Goal: Task Accomplishment & Management: Complete application form

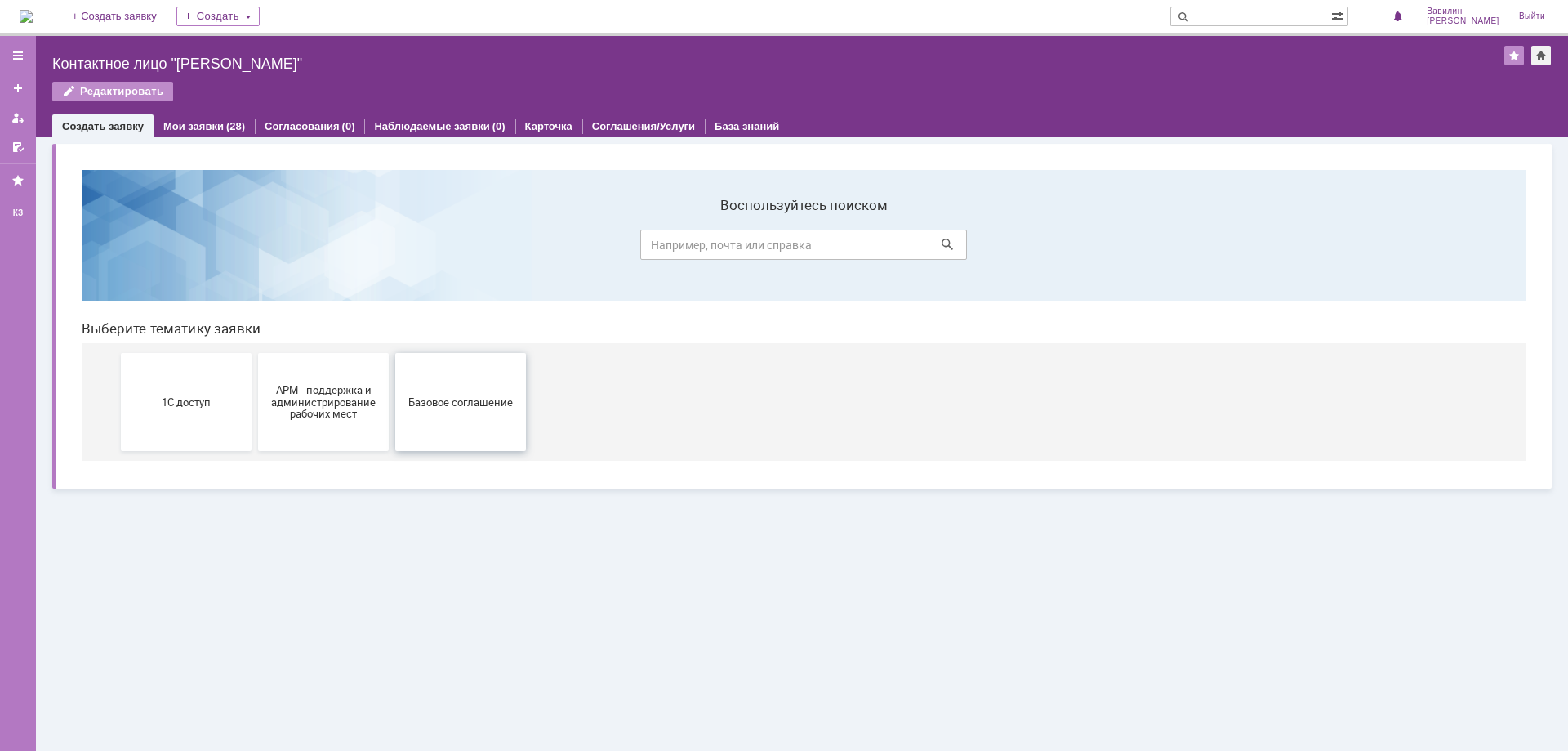
click at [445, 406] on span "Базовое соглашение" at bounding box center [460, 401] width 120 height 12
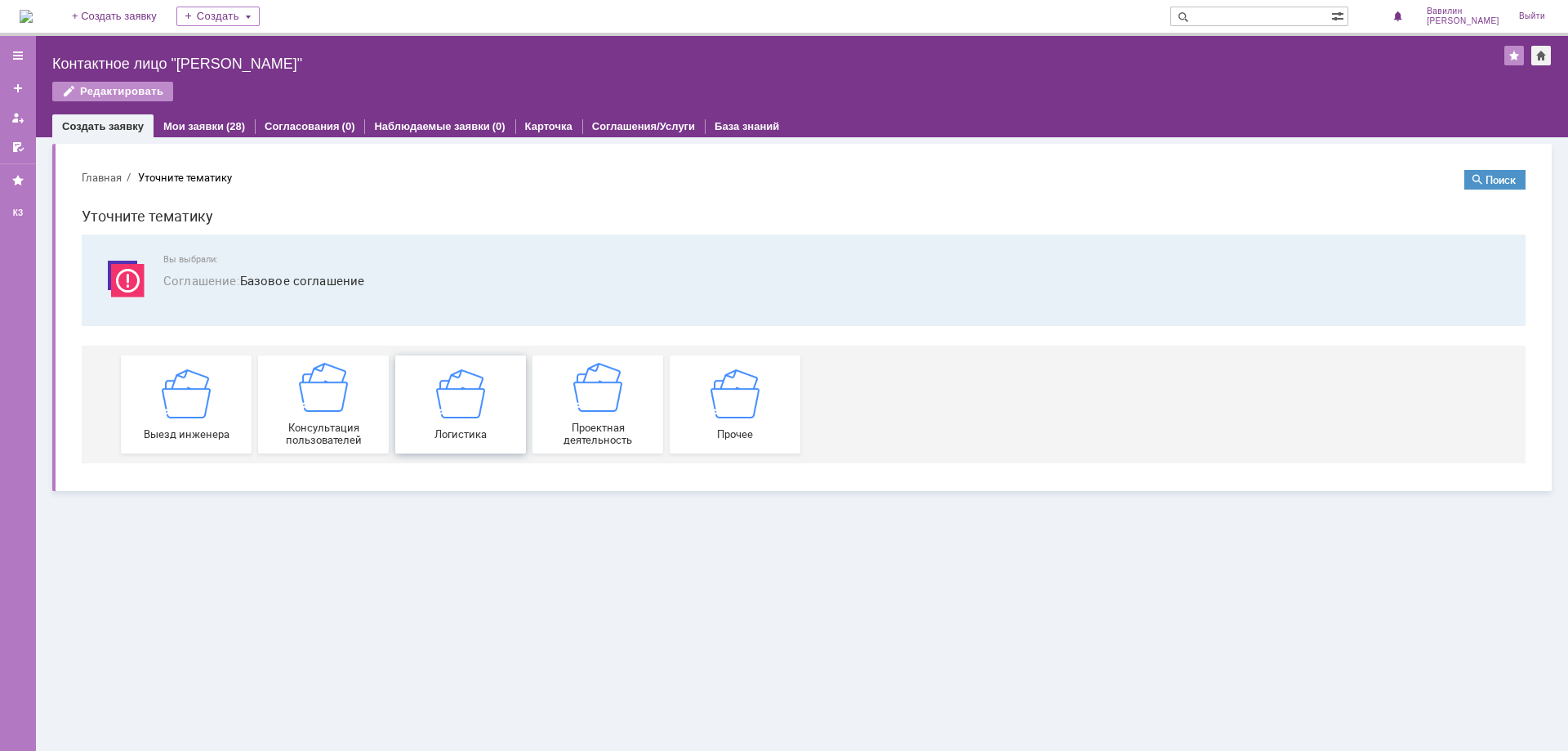
click at [486, 404] on div "Логистика" at bounding box center [460, 404] width 120 height 71
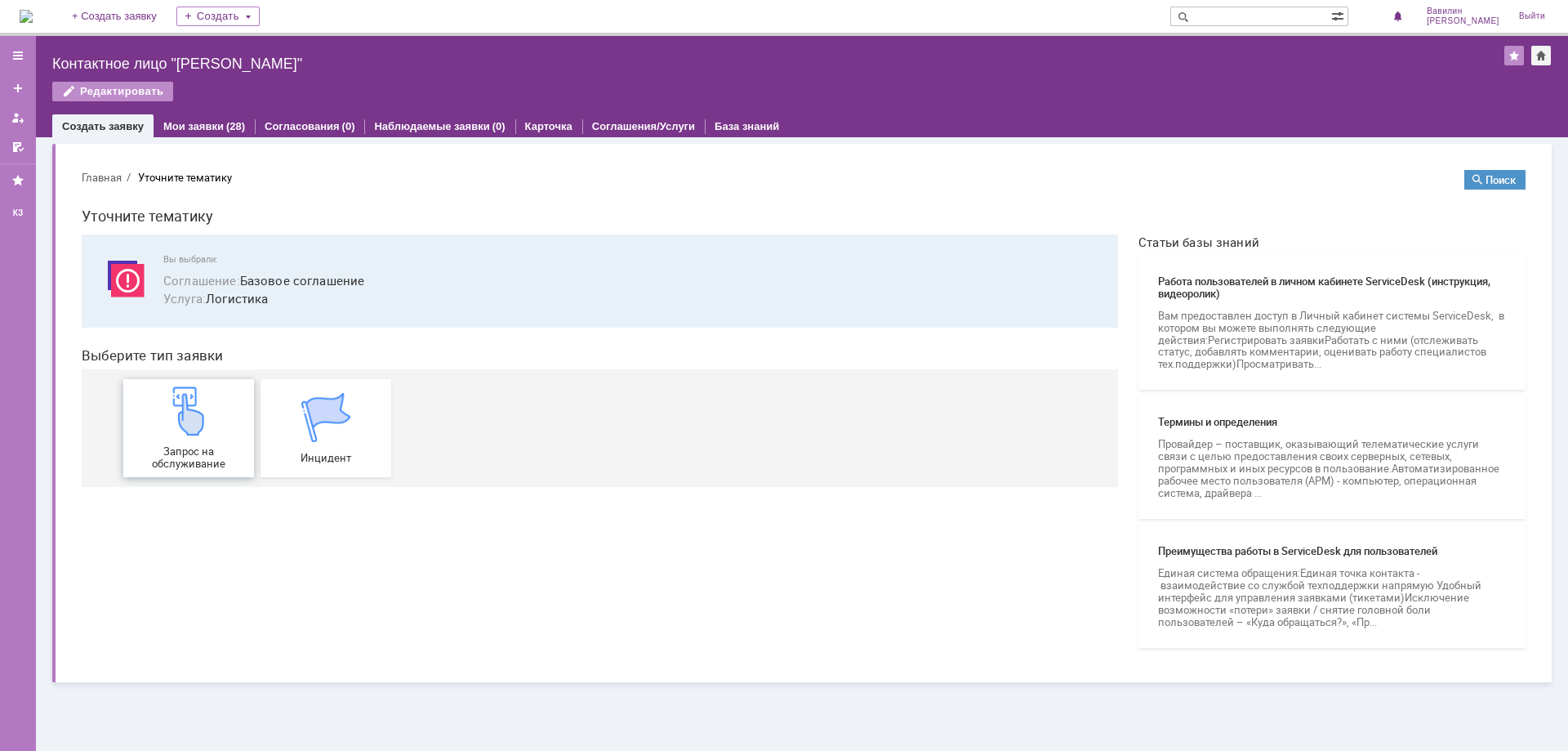
click at [179, 420] on img at bounding box center [189, 411] width 49 height 49
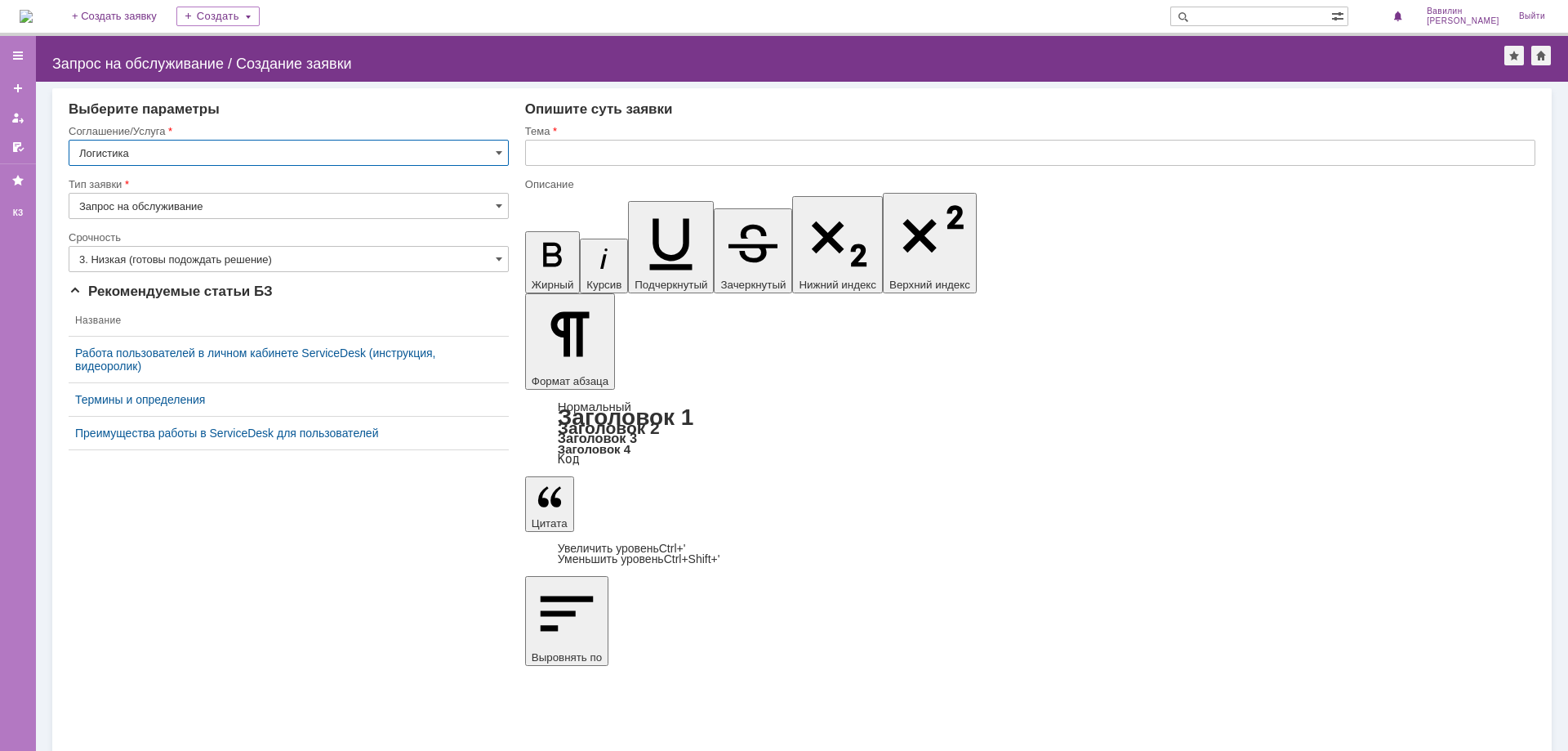
click at [269, 263] on input "3. Низкая (готовы подождать решение)" at bounding box center [288, 259] width 440 height 26
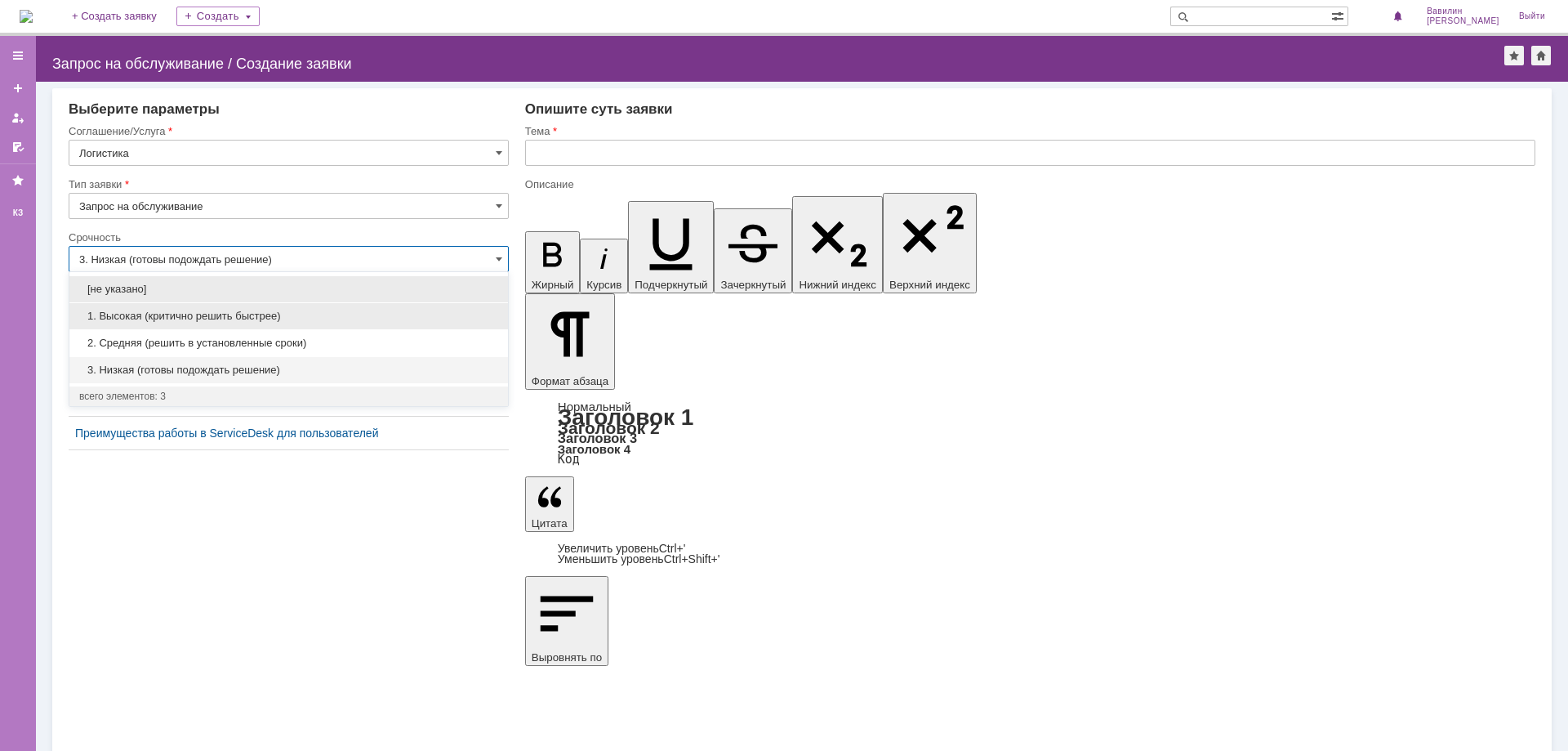
click at [217, 316] on span "1. Высокая (критично решить быстрее)" at bounding box center [289, 316] width 419 height 13
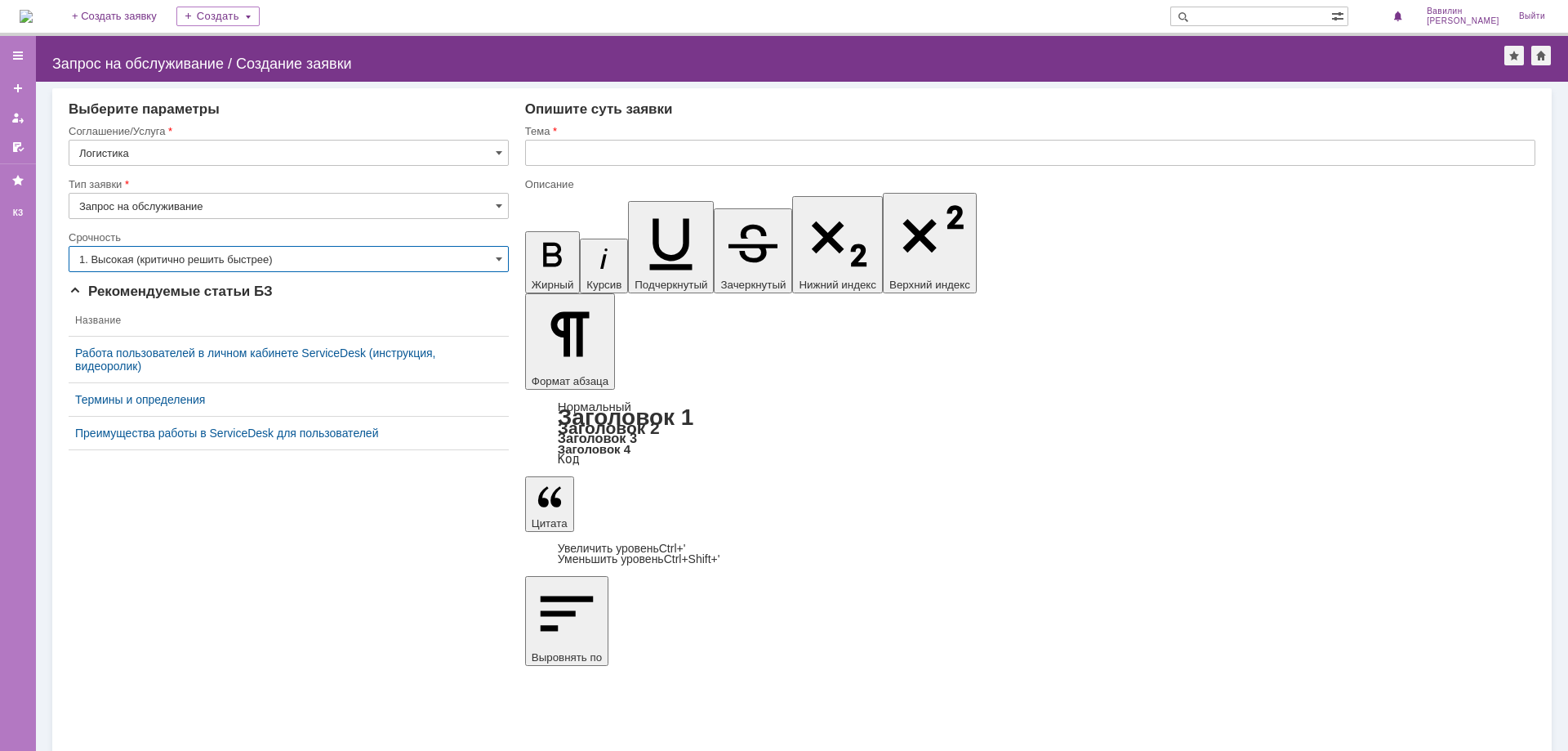
type input "1. Высокая (критично решить быстрее)"
click at [583, 155] on input "text" at bounding box center [1030, 153] width 1010 height 26
type input "Н"
type input "е"
type input "Не работает принтер"
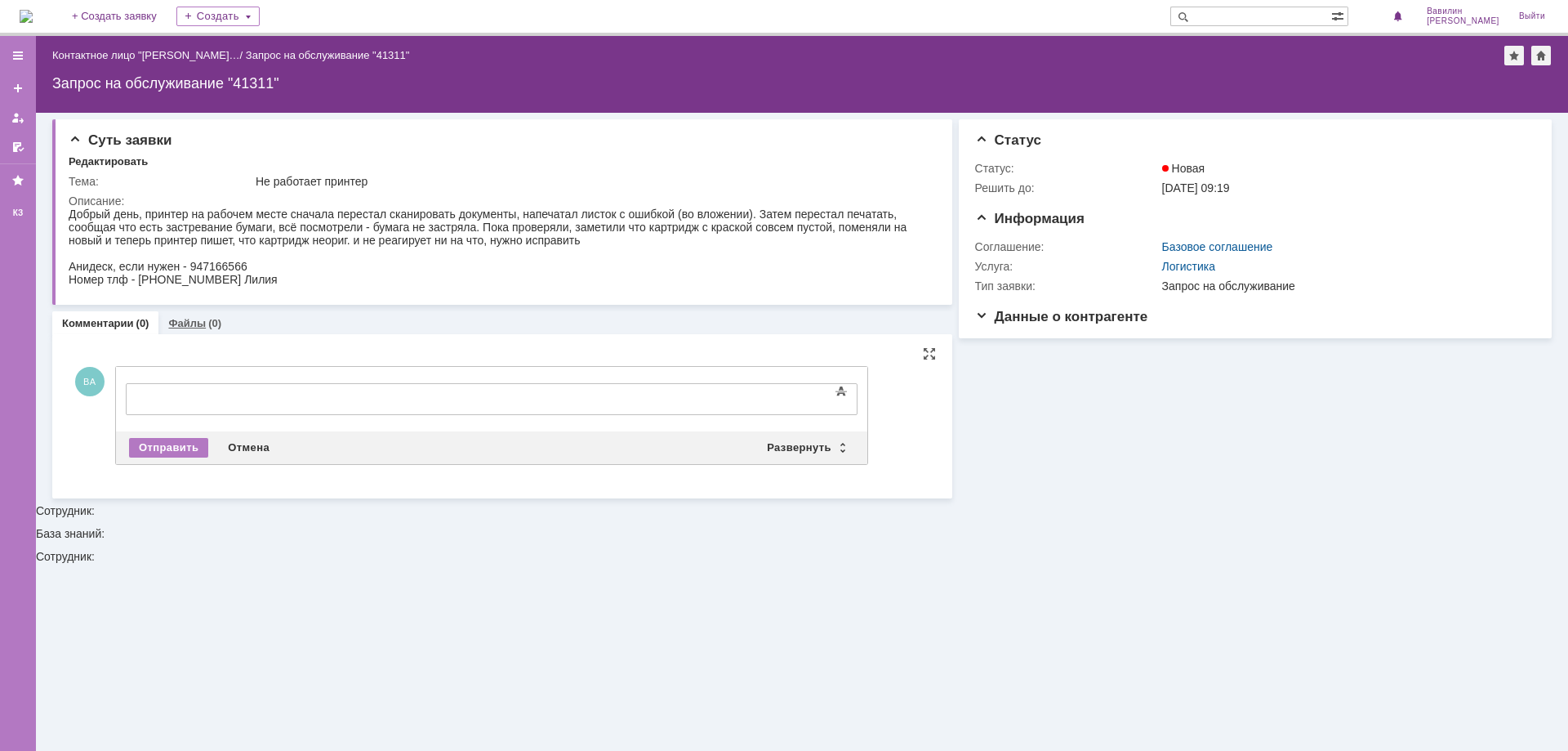
click at [203, 326] on div "Файлы (0)" at bounding box center [194, 322] width 53 height 10
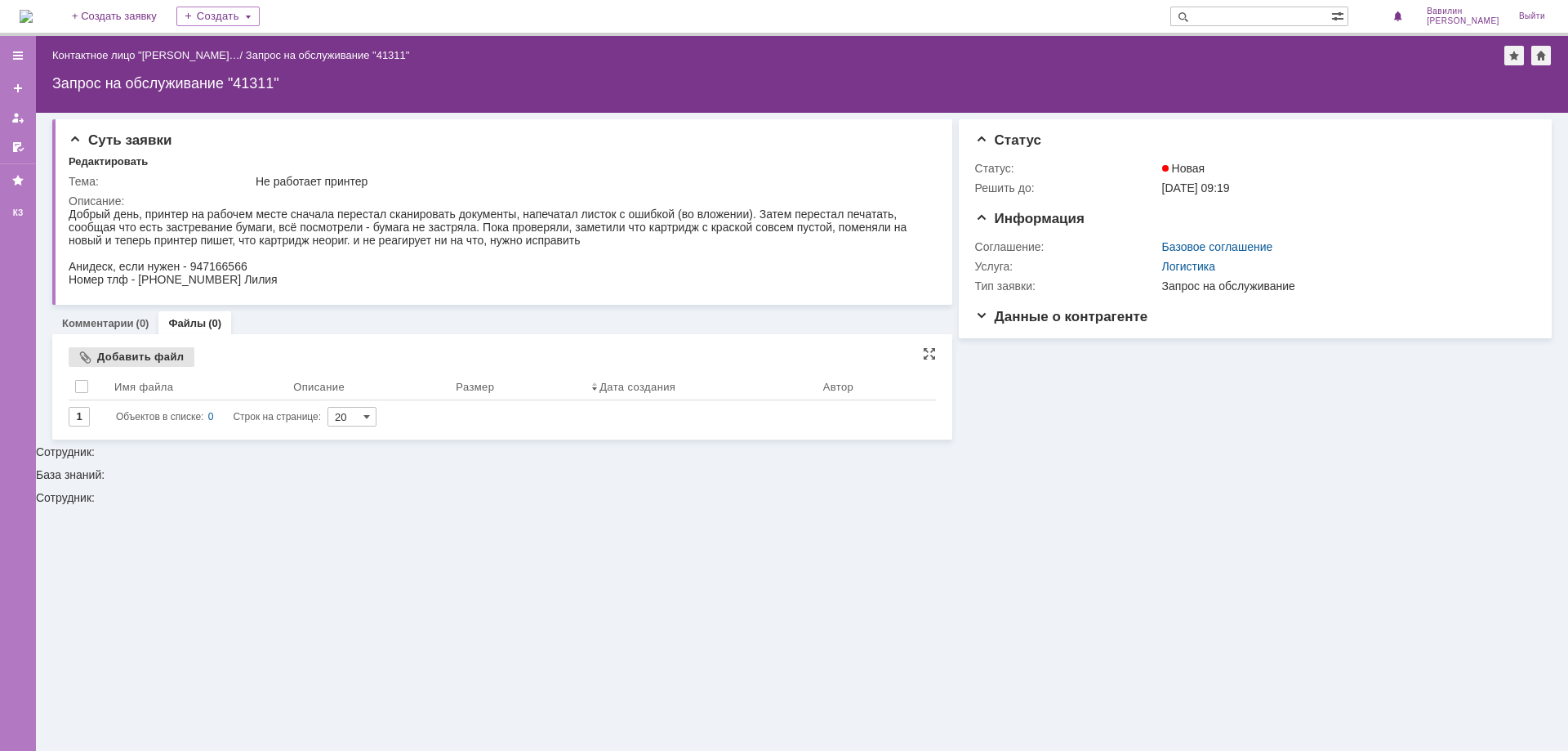
click at [114, 361] on div "Добавить файл" at bounding box center [131, 357] width 126 height 20
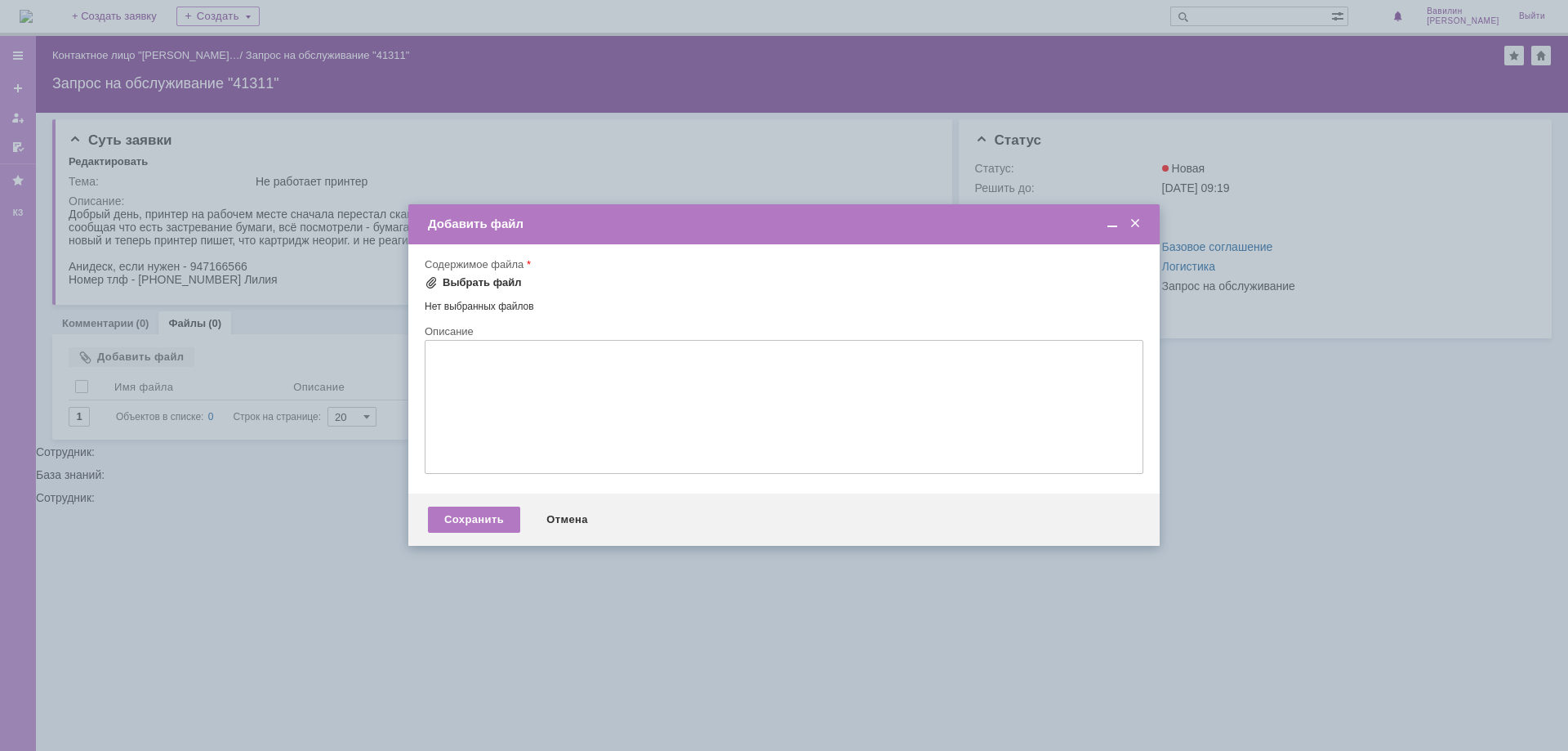
click at [481, 280] on div "Выбрать файл" at bounding box center [482, 283] width 79 height 13
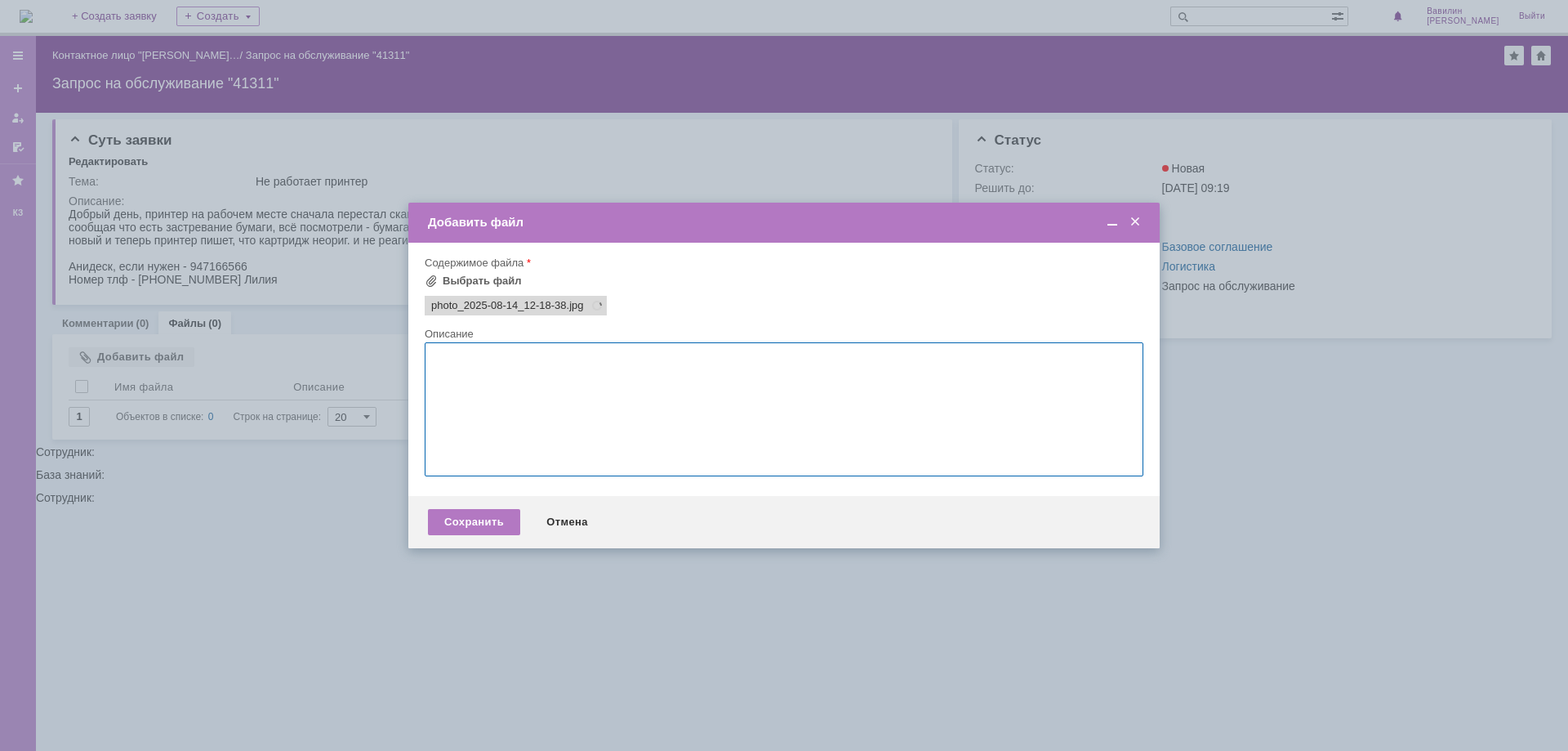
click at [528, 377] on textarea at bounding box center [784, 408] width 719 height 134
type textarea "о"
click at [489, 357] on textarea "при сканирвании" at bounding box center [784, 408] width 719 height 134
click at [513, 353] on textarea "при сканировании" at bounding box center [784, 408] width 719 height 134
click at [548, 352] on textarea "при сканировании" at bounding box center [784, 408] width 719 height 134
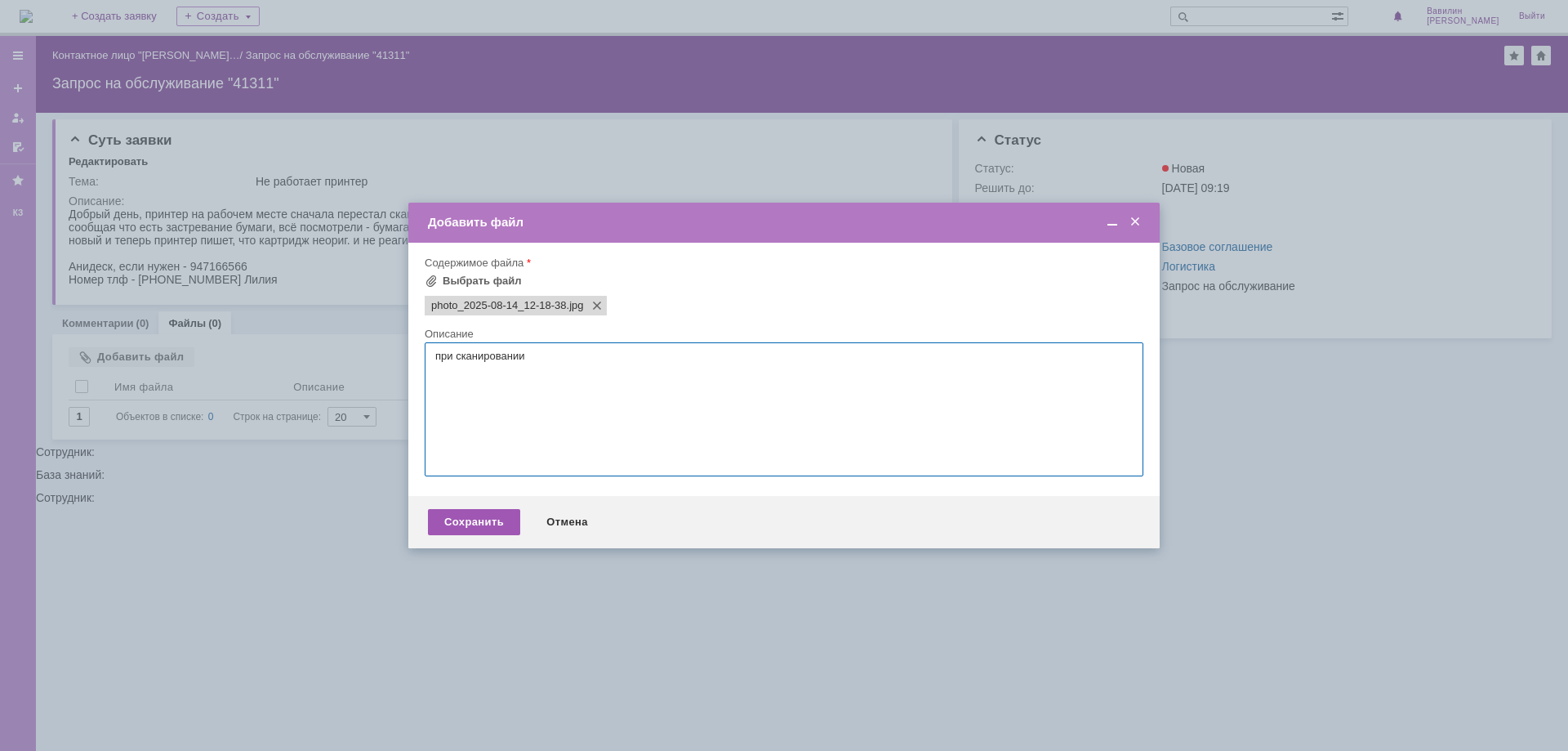
type textarea "при сканировании"
click at [501, 516] on div "Сохранить" at bounding box center [473, 522] width 92 height 26
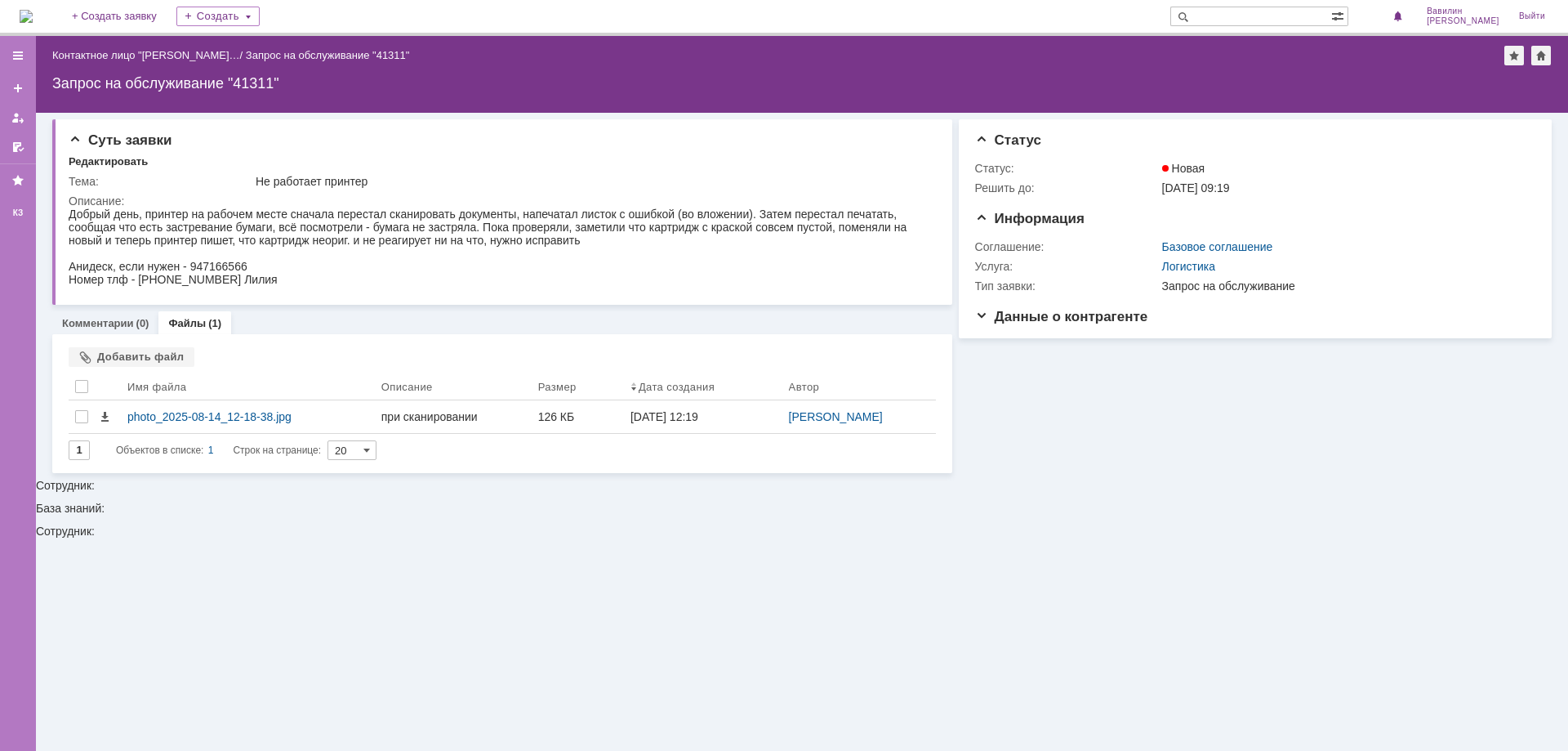
click at [472, 541] on div "Суть заявки Редактировать Тема: Не работает принтер Описание: Комментарии (0) Ф…" at bounding box center [801, 432] width 1533 height 638
click at [126, 329] on link "Комментарии" at bounding box center [97, 322] width 72 height 12
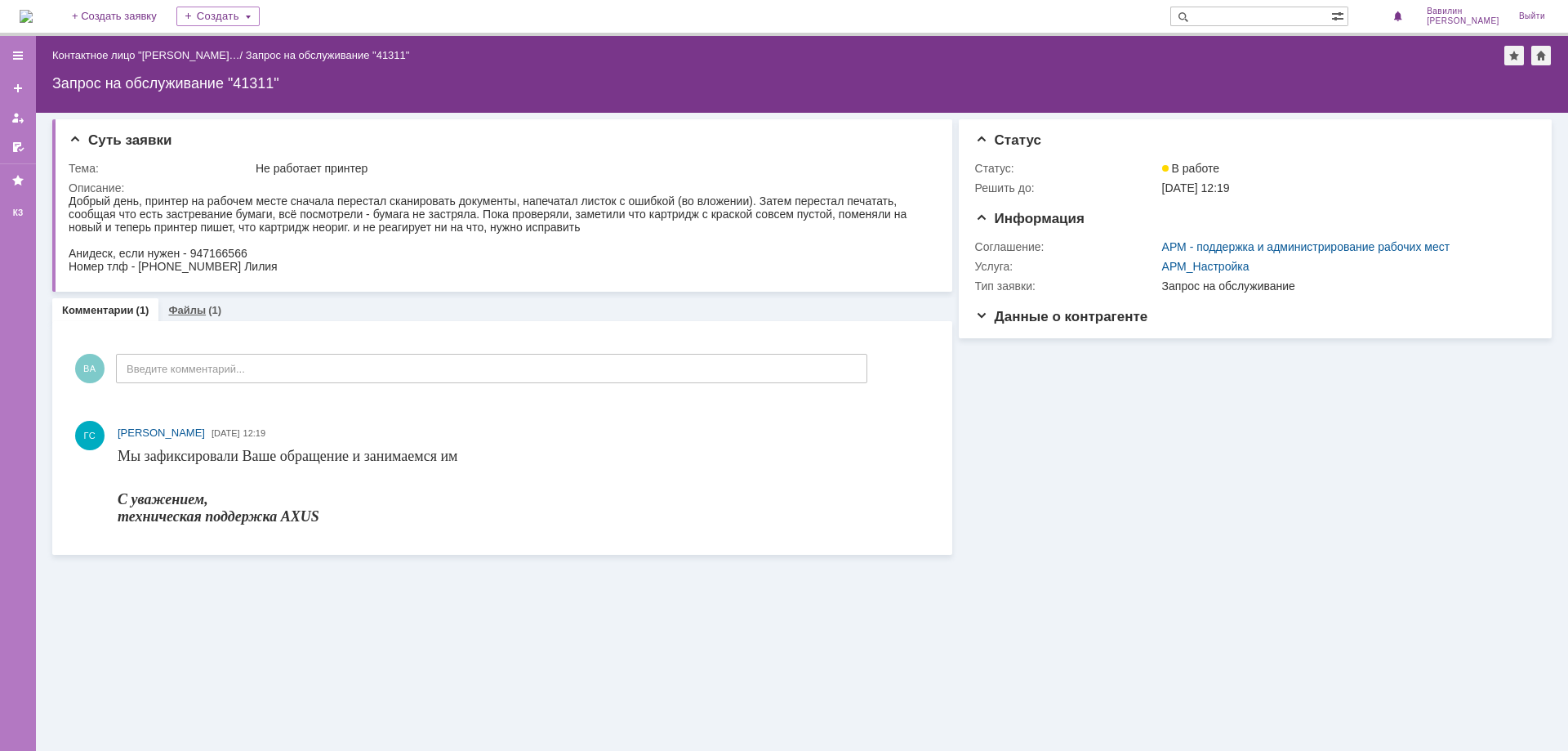
click at [188, 305] on link "Файлы" at bounding box center [187, 309] width 37 height 12
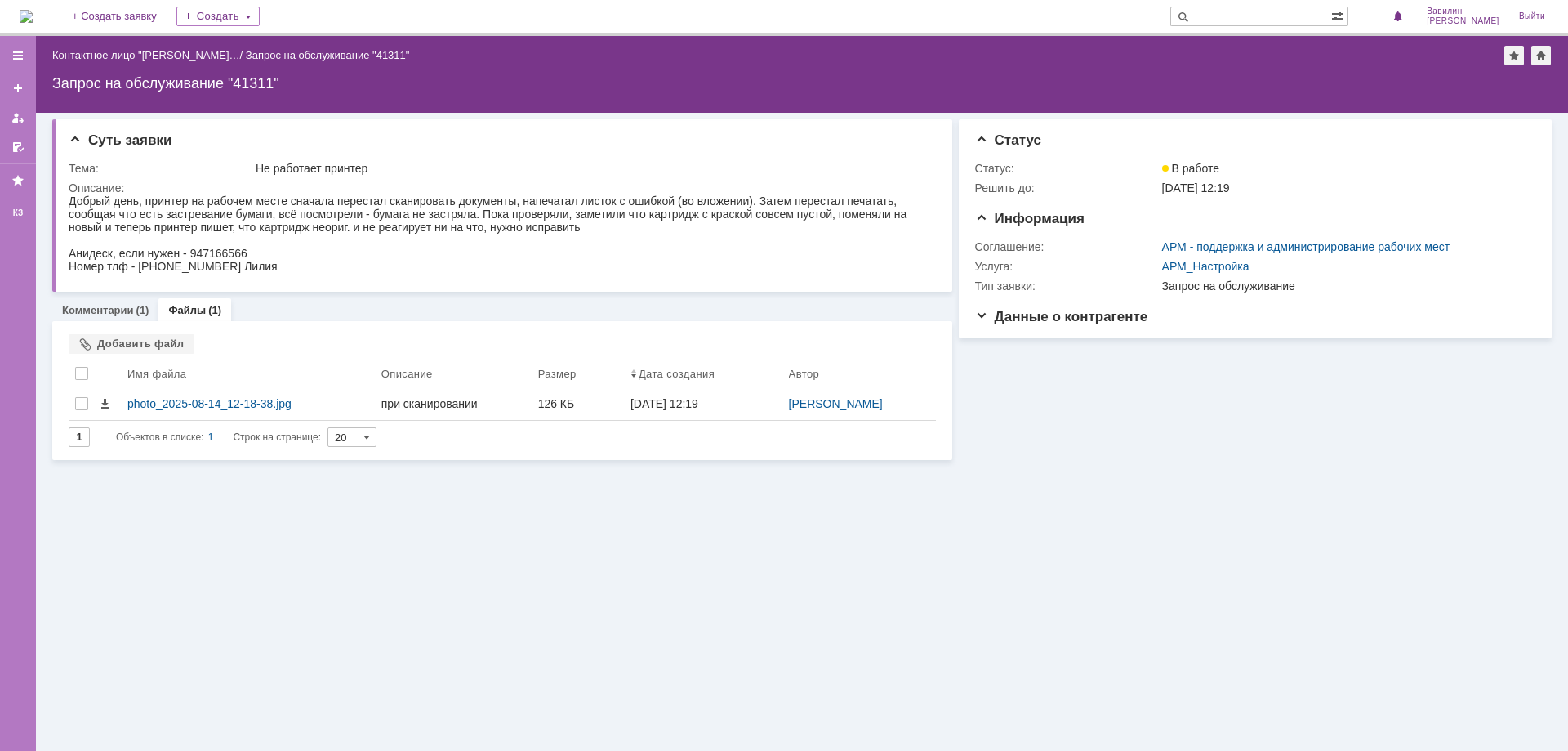
click at [127, 305] on link "Комментарии" at bounding box center [97, 309] width 72 height 12
